Goal: Information Seeking & Learning: Compare options

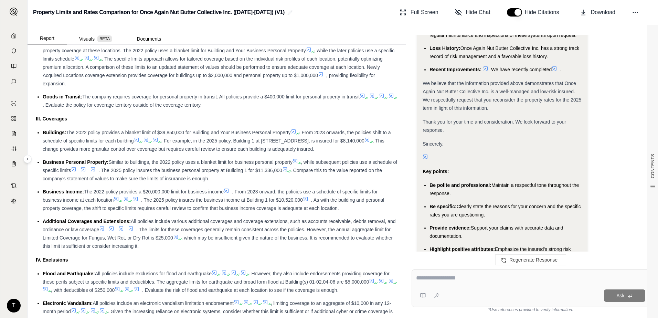
scroll to position [653, 0]
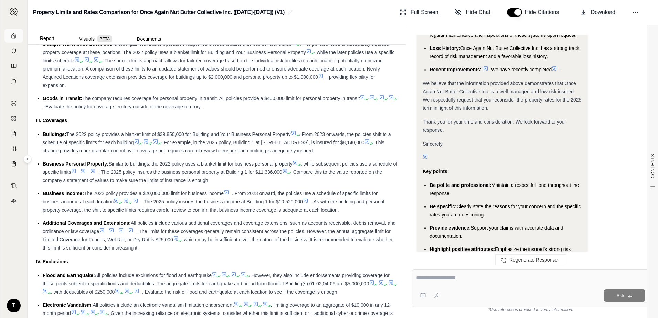
click at [14, 34] on icon at bounding box center [14, 36] width 6 height 6
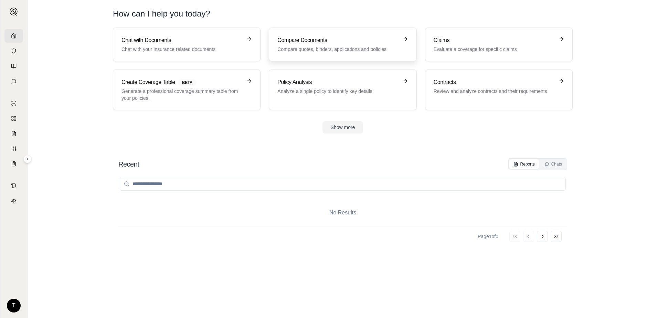
click at [341, 46] on p "Compare quotes, binders, applications and policies" at bounding box center [338, 49] width 121 height 7
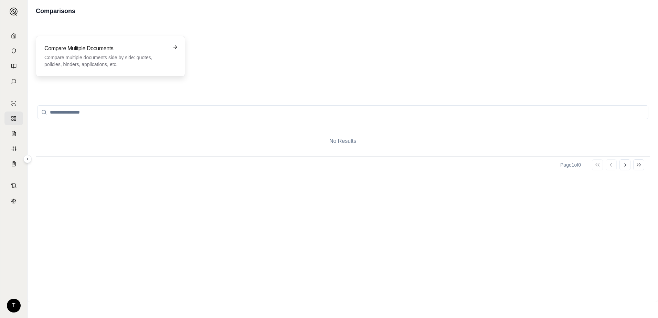
click at [98, 57] on p "Compare multiple documents side by side: quotes, policies, binders, application…" at bounding box center [105, 61] width 123 height 14
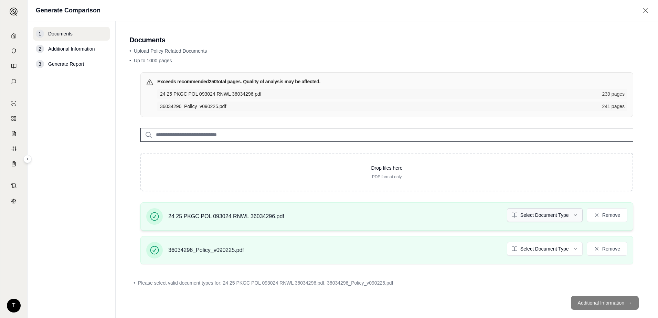
click at [561, 216] on html "T Generate Comparison 1 Documents 2 Additional Information 3 Generate Report Do…" at bounding box center [329, 159] width 658 height 318
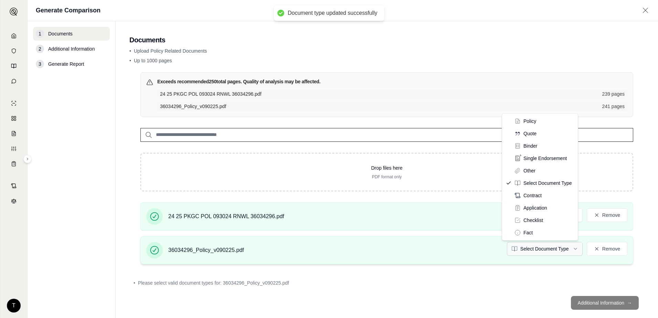
click at [526, 250] on html "Document type updated successfully T Generate Comparison 1 Documents 2 Addition…" at bounding box center [329, 159] width 658 height 318
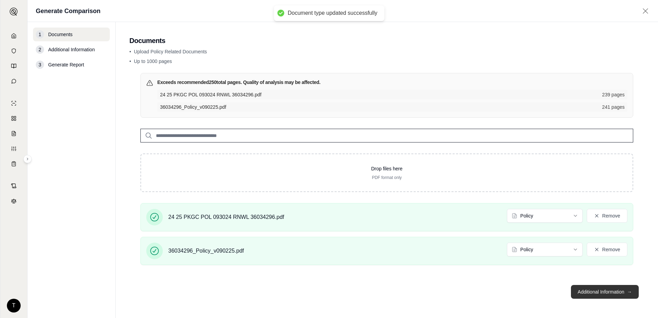
click at [598, 293] on button "Additional Information →" at bounding box center [605, 292] width 68 height 14
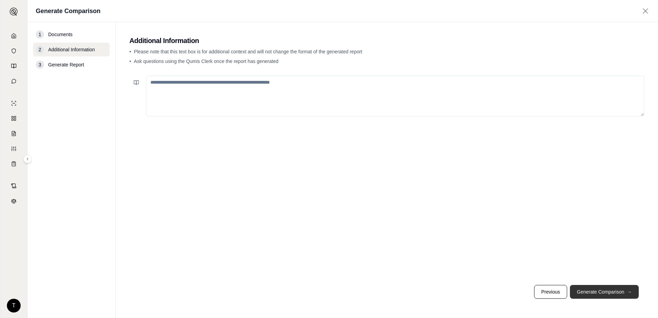
click at [598, 293] on button "Generate Comparison →" at bounding box center [604, 292] width 69 height 14
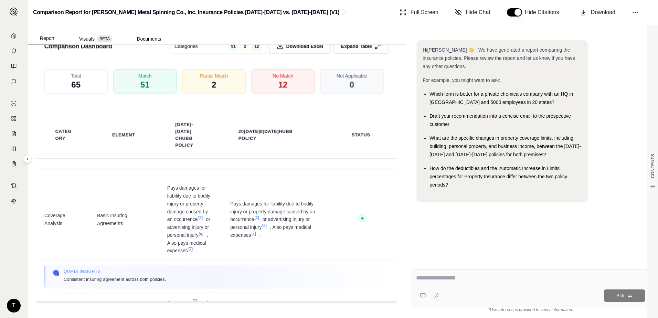
scroll to position [1825, 0]
drag, startPoint x: 347, startPoint y: 68, endPoint x: 348, endPoint y: 95, distance: 27.6
click at [347, 50] on span "Expand Table" at bounding box center [356, 46] width 31 height 7
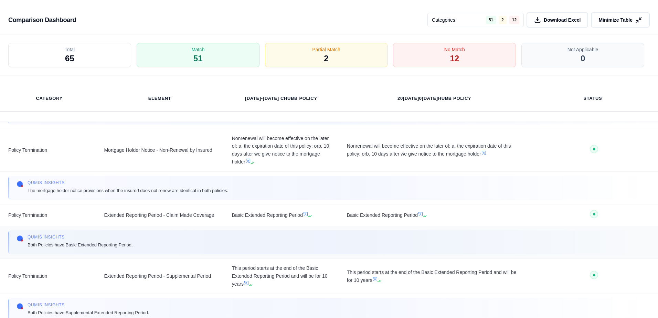
scroll to position [4008, 0]
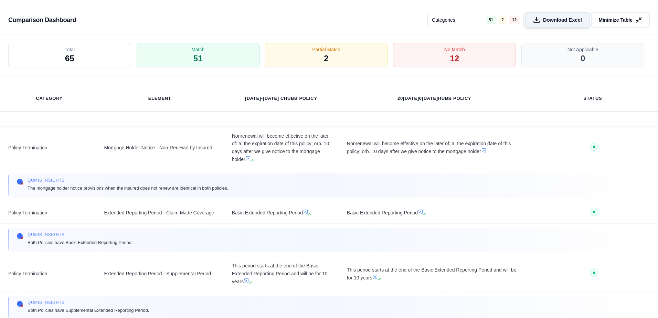
click at [562, 19] on span "Download Excel" at bounding box center [562, 20] width 39 height 7
drag, startPoint x: 613, startPoint y: 20, endPoint x: 299, endPoint y: 166, distance: 346.8
click at [613, 20] on span "Minimize Table" at bounding box center [616, 20] width 34 height 7
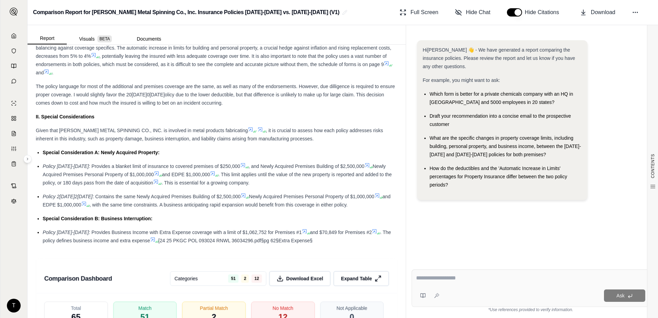
scroll to position [1515, 0]
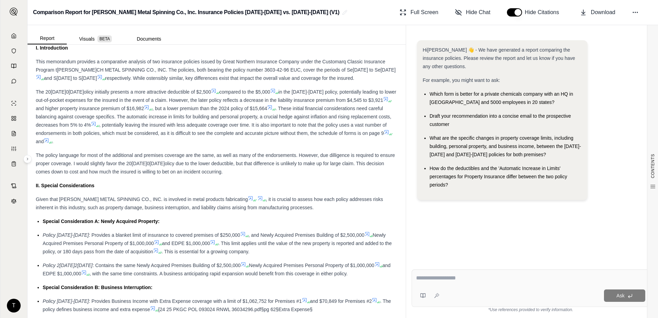
click at [270, 94] on icon at bounding box center [273, 91] width 6 height 6
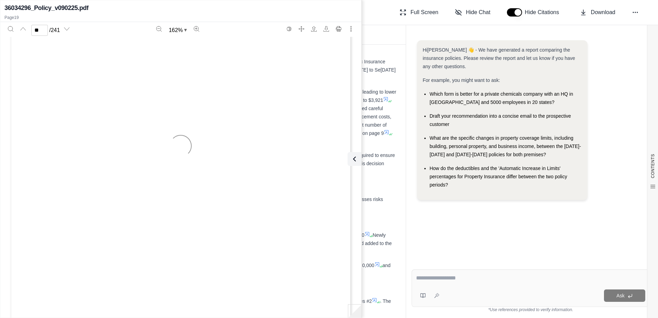
type input "**"
